Goal: Task Accomplishment & Management: Manage account settings

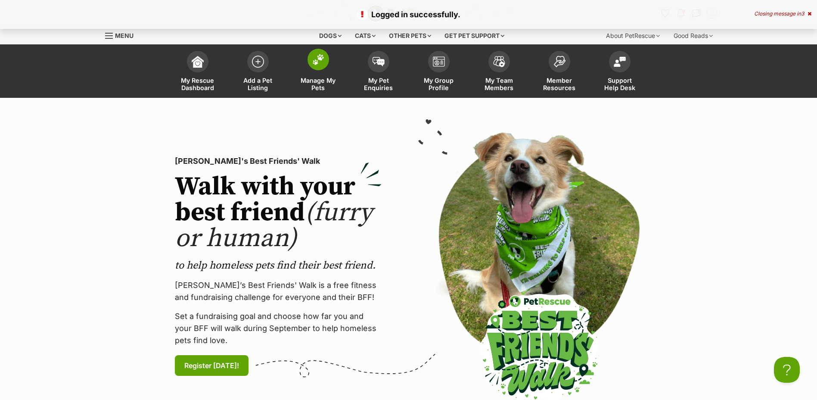
click at [331, 85] on span "Manage My Pets" at bounding box center [318, 84] width 39 height 15
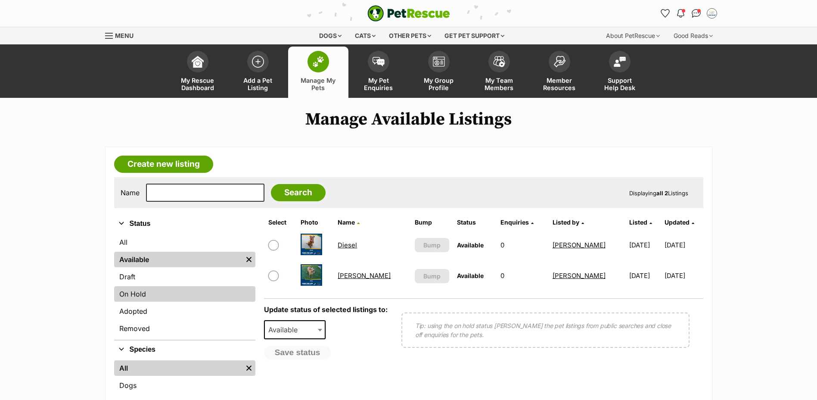
click at [136, 302] on link "On Hold" at bounding box center [184, 294] width 141 height 16
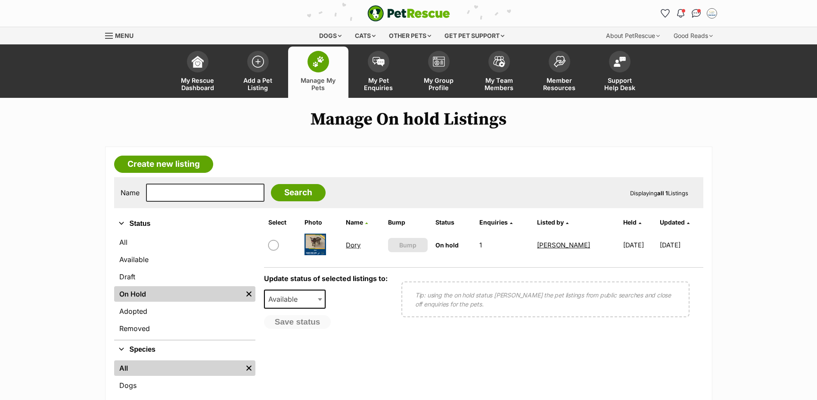
click at [269, 250] on input "checkbox" at bounding box center [273, 245] width 10 height 10
checkbox input "true"
click at [302, 305] on span "Available" at bounding box center [285, 299] width 41 height 12
select select "rehomed"
click at [298, 330] on button "Save status" at bounding box center [298, 322] width 68 height 15
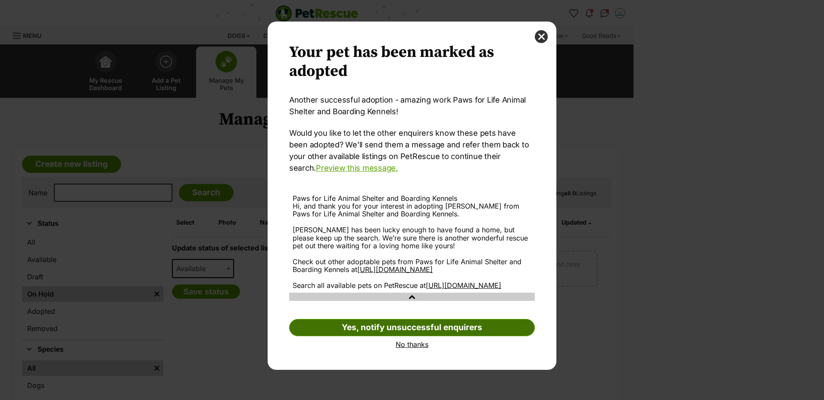
click at [412, 336] on link "Yes, notify unsuccessful enquirers" at bounding box center [412, 327] width 246 height 17
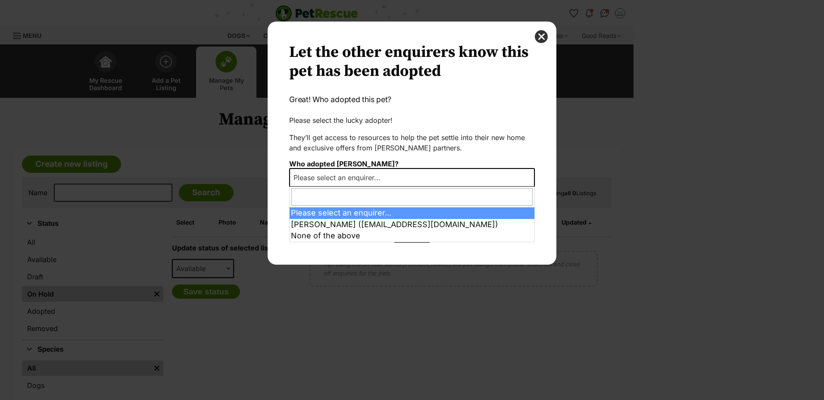
click at [347, 179] on span "Please select an enquirer..." at bounding box center [339, 177] width 99 height 12
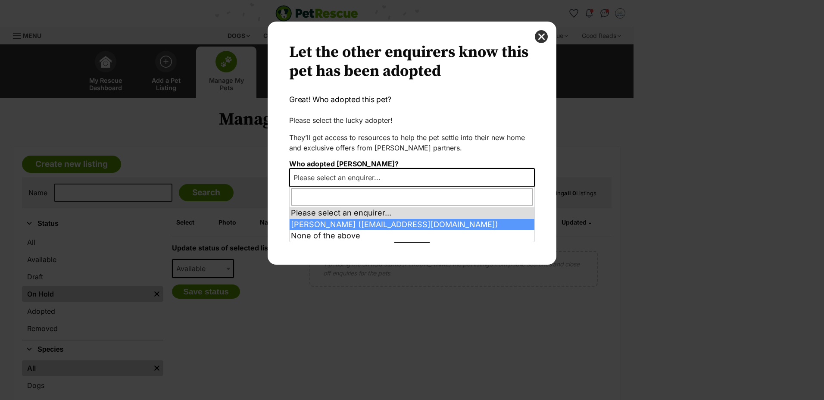
select select "2013820"
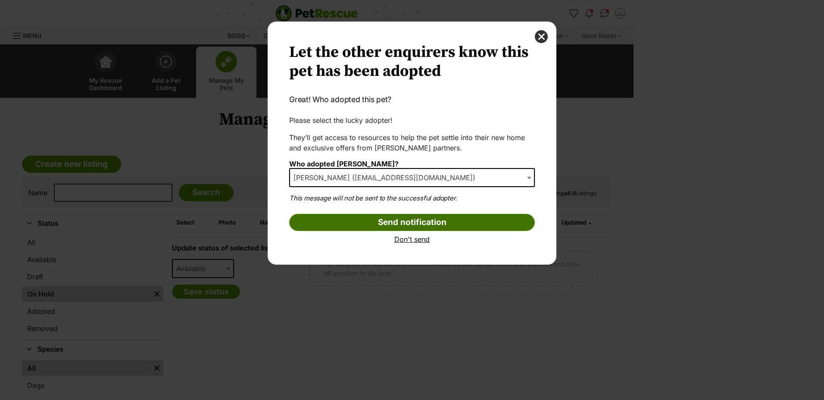
click at [363, 225] on input "Send notification" at bounding box center [412, 222] width 246 height 17
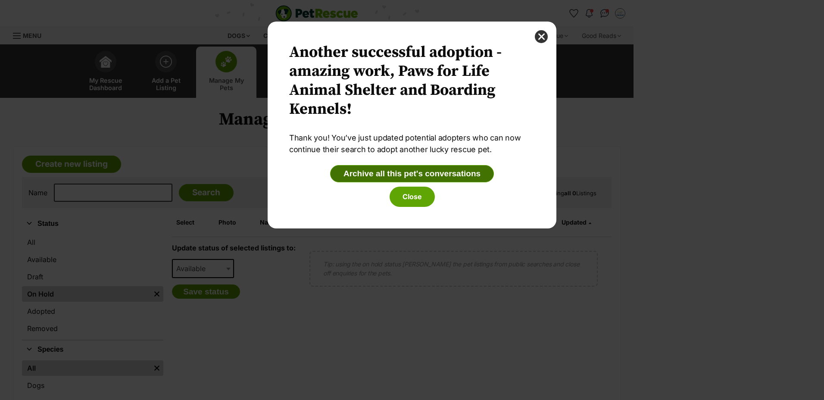
click at [411, 177] on button "Archive all this pet's conversations" at bounding box center [412, 173] width 164 height 17
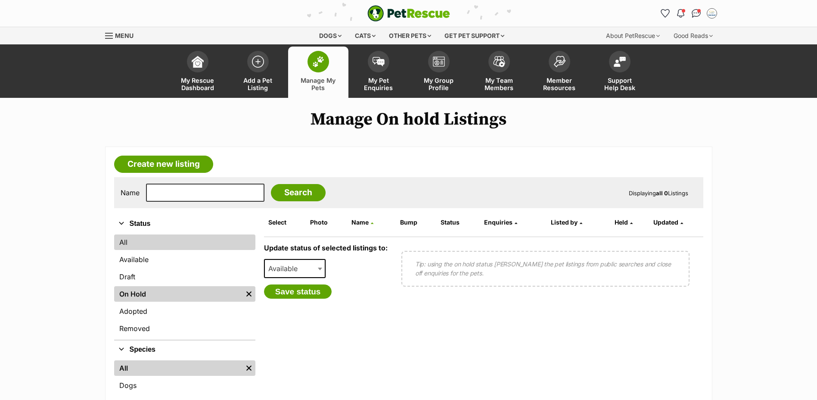
click at [171, 250] on link "All" at bounding box center [184, 242] width 141 height 16
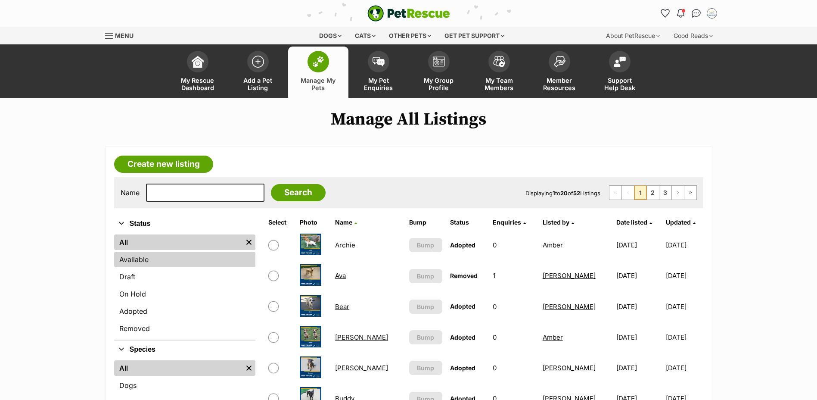
click at [136, 267] on link "Available" at bounding box center [184, 260] width 141 height 16
